Goal: Information Seeking & Learning: Learn about a topic

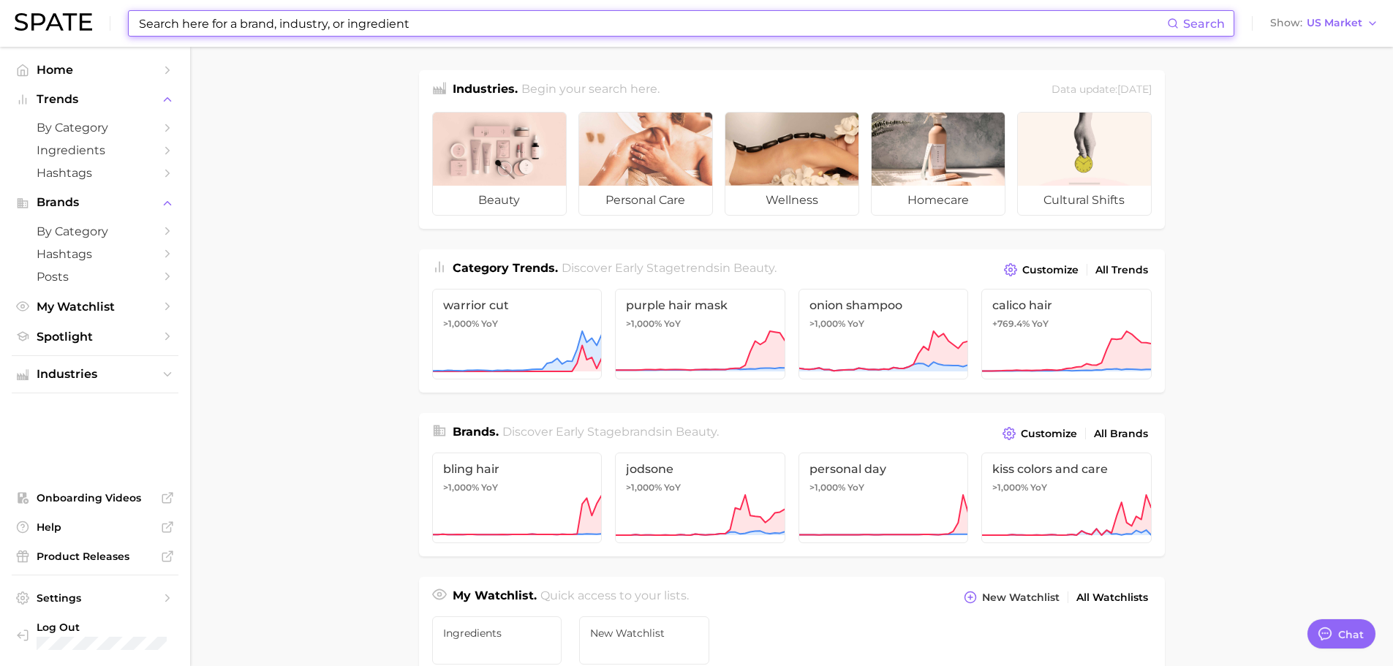
click at [324, 29] on input at bounding box center [652, 23] width 1030 height 25
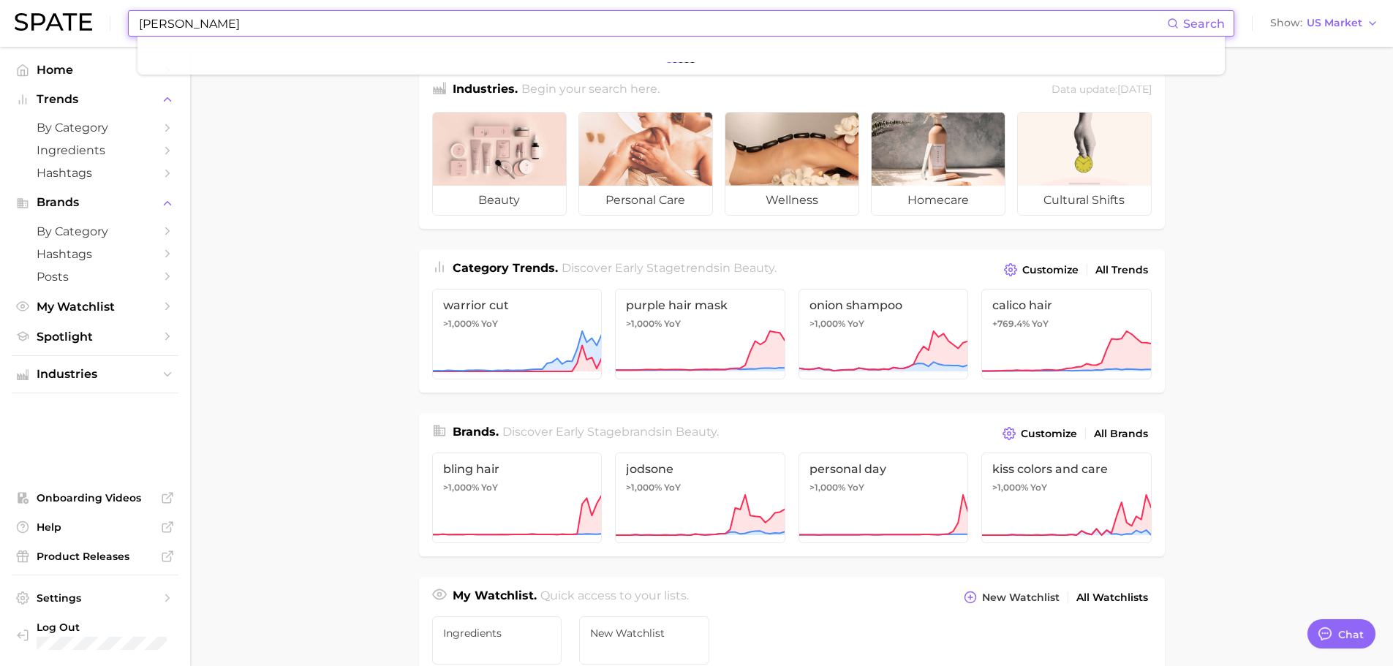
type input "vacat"
type textarea "x"
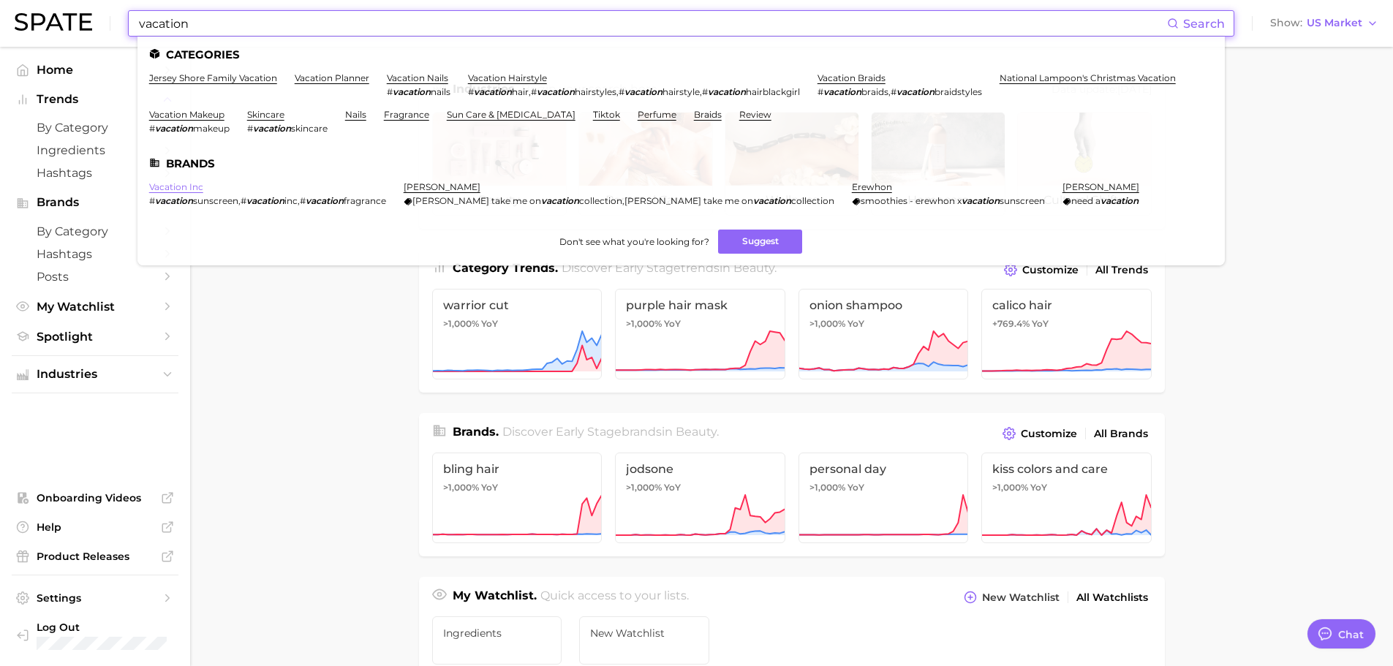
type input "vacation"
click at [197, 183] on link "vacation inc" at bounding box center [176, 186] width 54 height 11
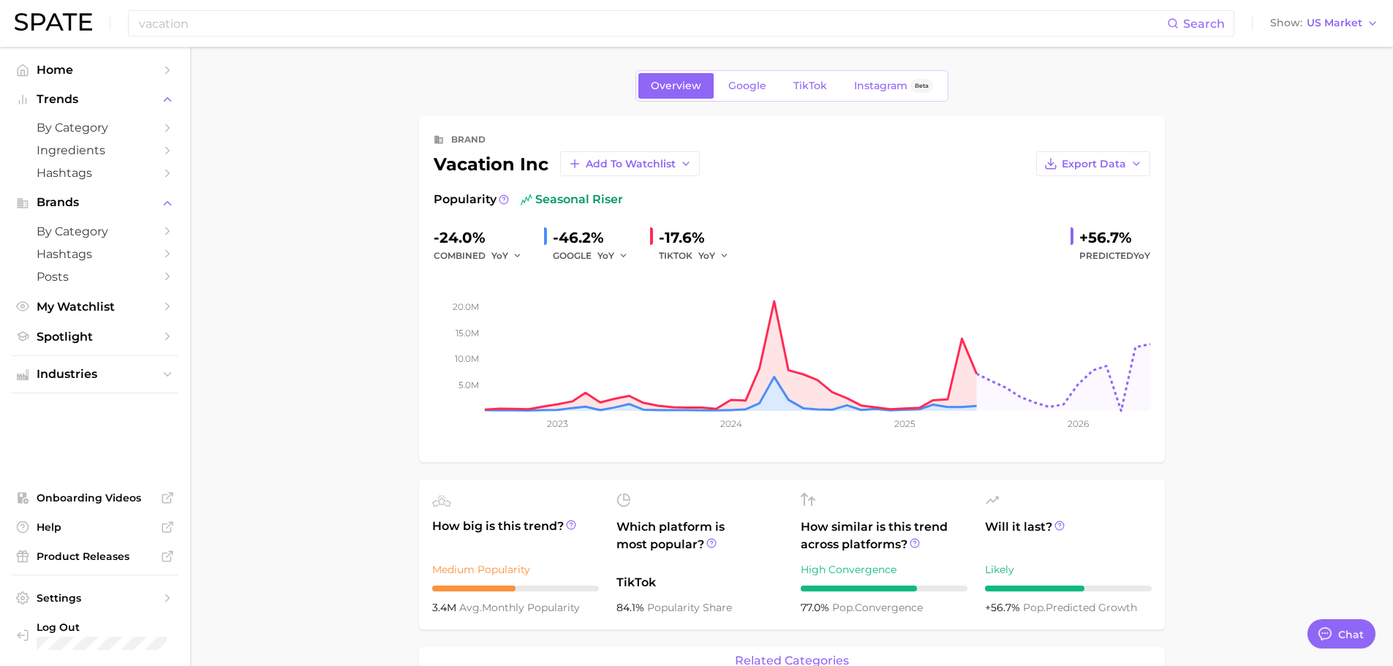
type textarea "x"
